Goal: Obtain resource: Download file/media

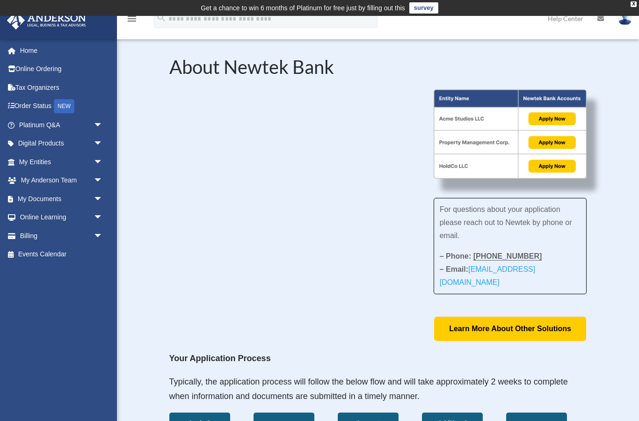
click at [574, 21] on link "Help Center" at bounding box center [566, 18] width 50 height 37
click at [576, 17] on link "Help Center" at bounding box center [566, 18] width 50 height 37
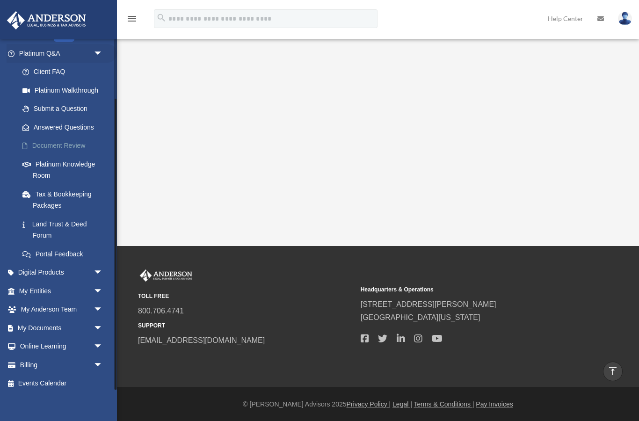
scroll to position [71, 0]
click at [98, 324] on span "arrow_drop_down" at bounding box center [103, 328] width 19 height 19
click at [37, 346] on link "Box" at bounding box center [65, 347] width 104 height 19
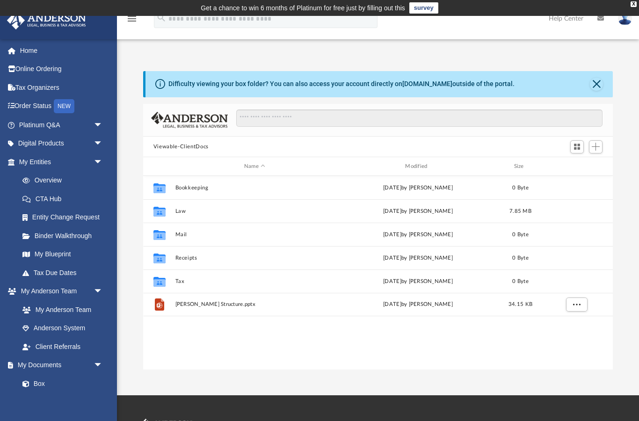
scroll to position [213, 470]
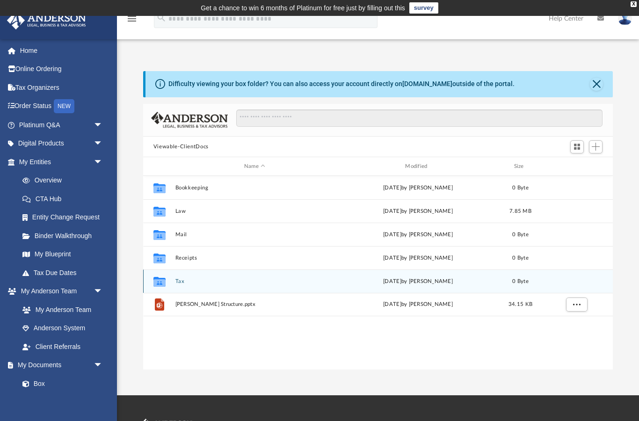
click at [179, 282] on button "Tax" at bounding box center [254, 281] width 159 height 6
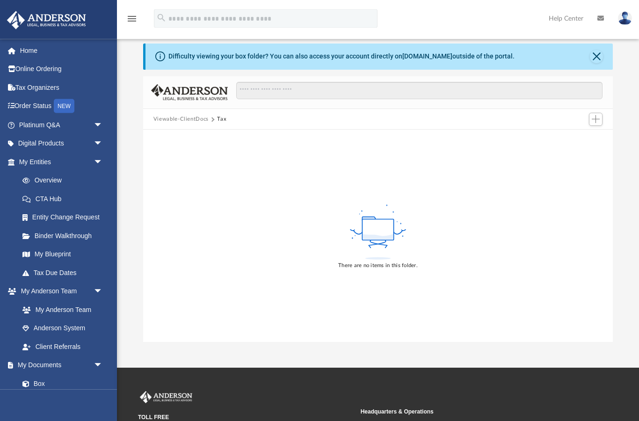
scroll to position [3, 0]
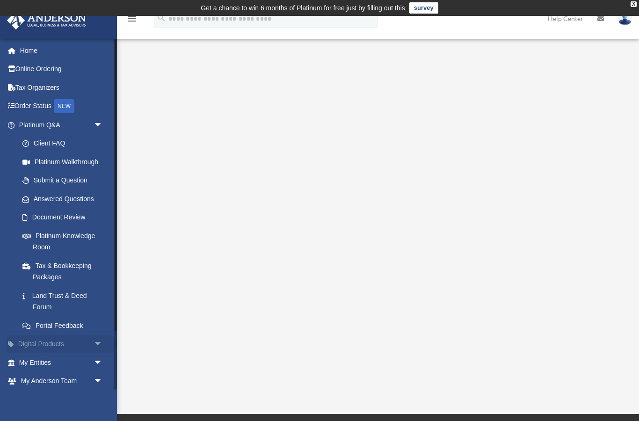
click at [89, 342] on link "Digital Products arrow_drop_down" at bounding box center [62, 344] width 110 height 19
click at [83, 390] on link "My Documents arrow_drop_down" at bounding box center [62, 399] width 110 height 19
click at [97, 390] on span "arrow_drop_down" at bounding box center [103, 399] width 19 height 19
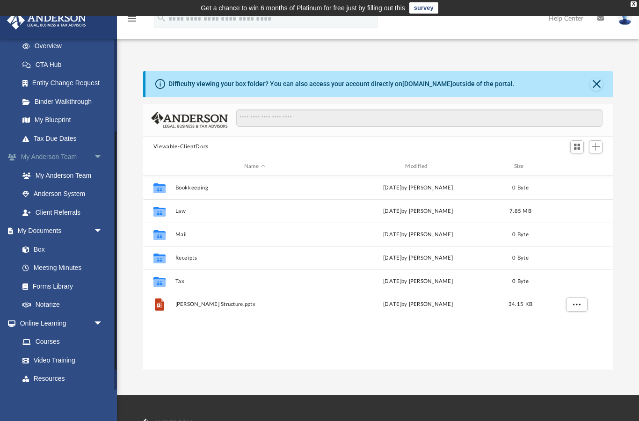
scroll to position [136, 0]
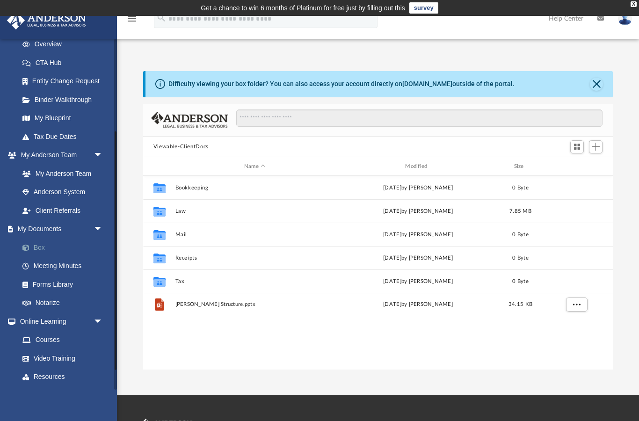
click at [48, 244] on link "Box" at bounding box center [65, 247] width 104 height 19
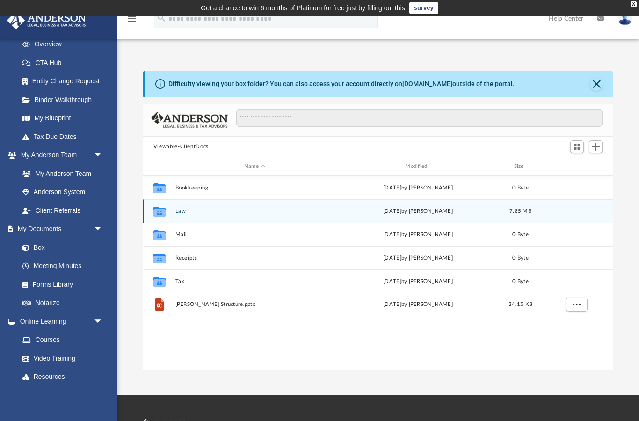
click at [180, 212] on button "Law" at bounding box center [254, 211] width 159 height 6
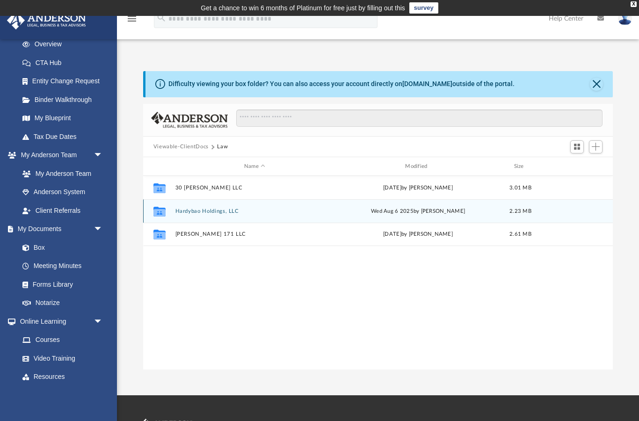
click at [211, 214] on html "X Get a chance to win 6 months of Platinum for free just by filling out this su…" at bounding box center [319, 281] width 639 height 563
click at [210, 213] on button "Hardybao Holdings, LLC" at bounding box center [254, 211] width 159 height 6
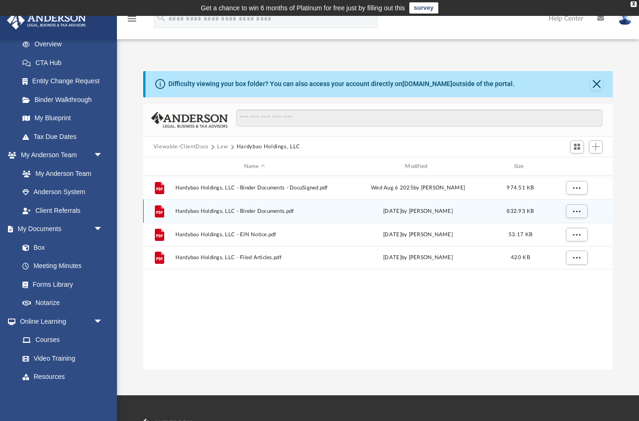
click at [272, 206] on div "File Hardybao Holdings, LLC - Binder Documents.pdf Tue Jul 29 2025 by Crayton O…" at bounding box center [378, 210] width 470 height 23
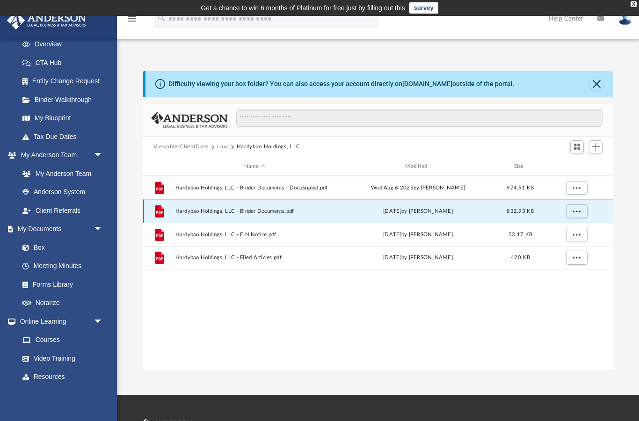
click at [270, 207] on div "File Hardybao Holdings, LLC - Binder Documents.pdf Tue Jul 29 2025 by Crayton O…" at bounding box center [378, 210] width 470 height 23
click at [220, 211] on span "Hardybao Holdings, LLC - Binder Documents.pdf" at bounding box center [254, 211] width 159 height 6
click at [576, 209] on span "More options" at bounding box center [576, 211] width 7 height 5
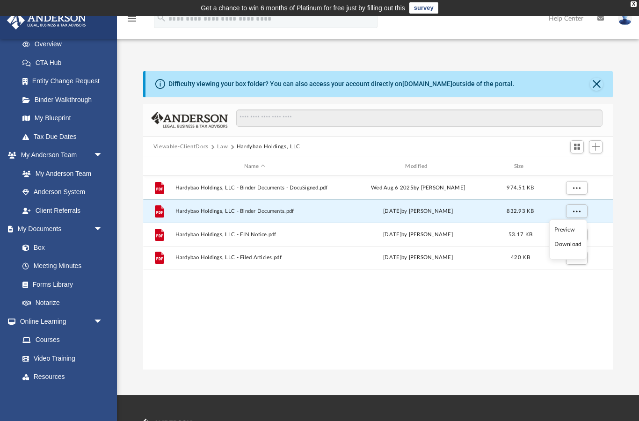
click at [562, 234] on li "Preview" at bounding box center [567, 230] width 27 height 10
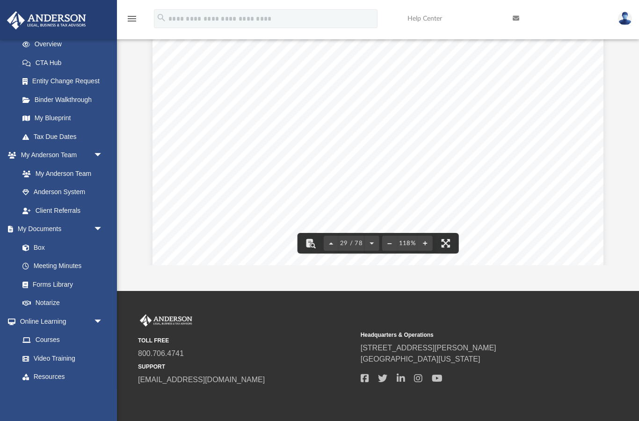
scroll to position [17335, 0]
click at [364, 241] on button "File preview" at bounding box center [371, 243] width 15 height 21
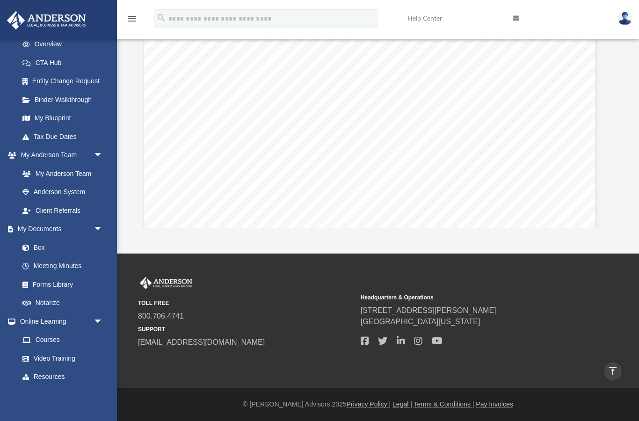
scroll to position [43087, 8]
